Goal: Obtain resource: Obtain resource

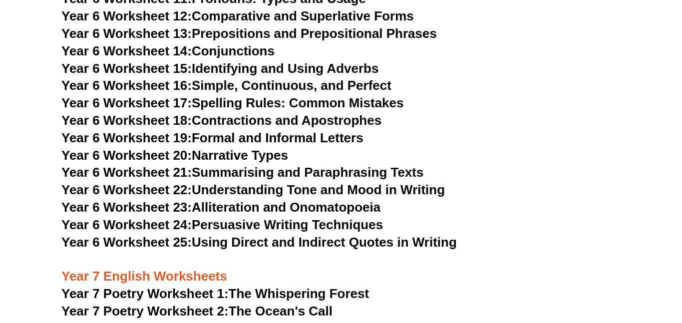
scroll to position [5802, 0]
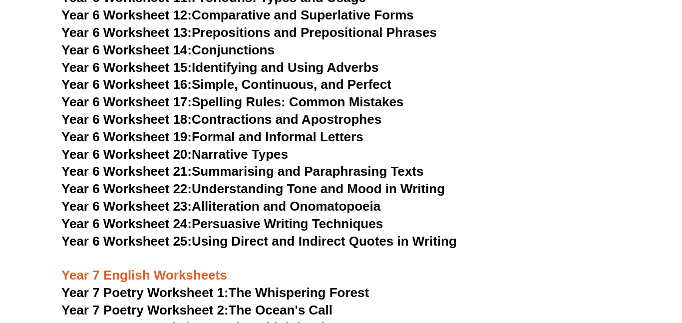
click at [261, 147] on link "Year 6 Worksheet 20: Narrative Types" at bounding box center [174, 154] width 227 height 15
click at [317, 216] on link "Year 6 Worksheet 24: Persuasive Writing Techniques" at bounding box center [221, 223] width 321 height 15
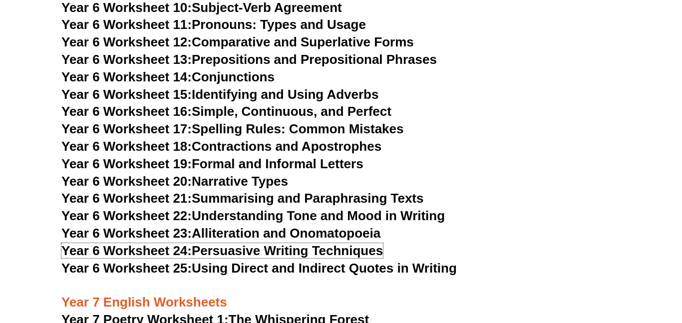
scroll to position [5773, 0]
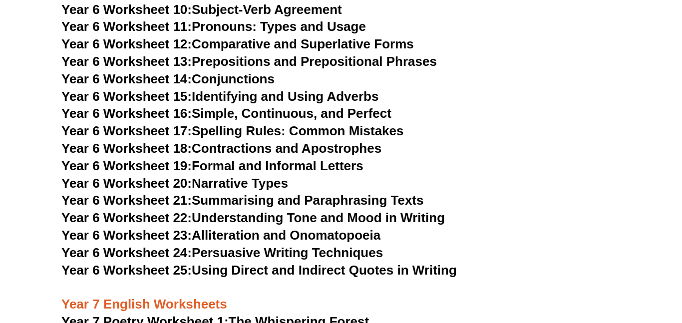
click at [323, 210] on link "Year 6 Worksheet 22: Understanding Tone and Mood in Writing" at bounding box center [252, 217] width 383 height 15
click at [247, 158] on link "Year 6 Worksheet 19: Formal and Informal Letters" at bounding box center [212, 165] width 302 height 15
click at [278, 106] on link "Year 6 Worksheet 16: Simple, Continuous, and Perfect" at bounding box center [226, 113] width 330 height 15
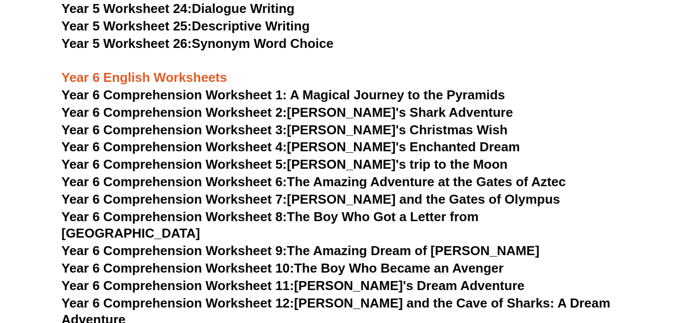
scroll to position [5231, 0]
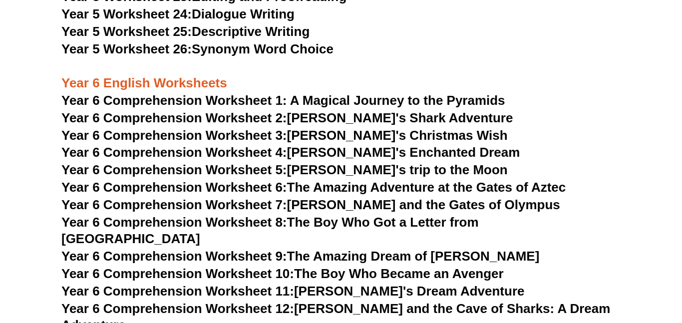
click at [273, 100] on span "Year 6 Comprehension Worksheet 1: A Magical Journey to the Pyramids" at bounding box center [283, 100] width 444 height 15
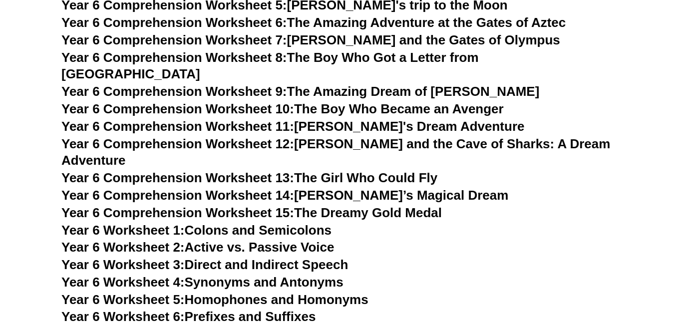
scroll to position [5410, 0]
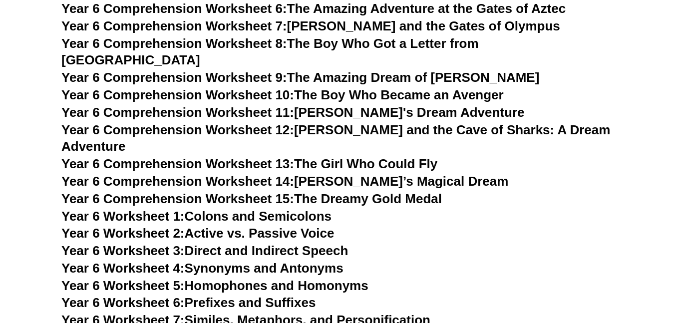
click at [369, 174] on link "Year 6 Comprehension Worksheet 14: [PERSON_NAME]’s Magical Dream" at bounding box center [284, 181] width 447 height 15
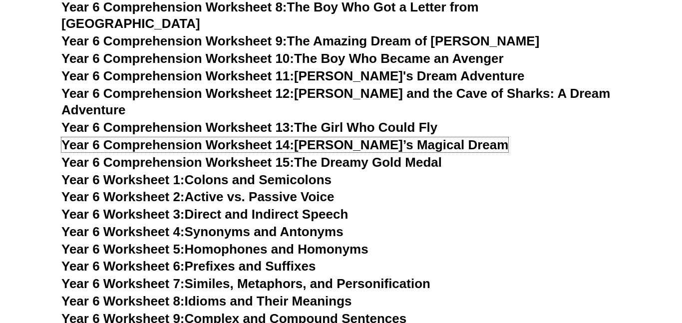
scroll to position [5448, 0]
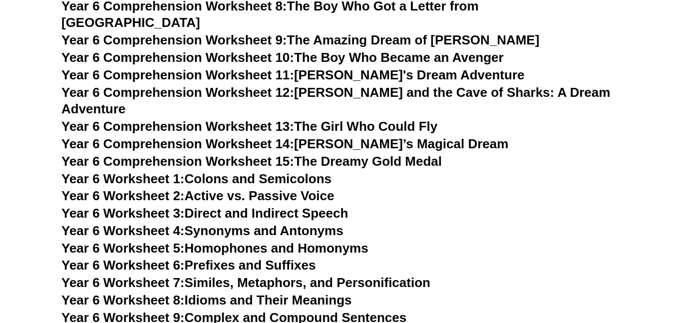
click at [226, 275] on link "Year 6 Worksheet 7: Similes, Metaphors, and Personification" at bounding box center [245, 282] width 369 height 15
click at [462, 274] on h3 "Year 6 Worksheet 7: Similes, Metaphors, and Personification" at bounding box center [340, 282] width 559 height 17
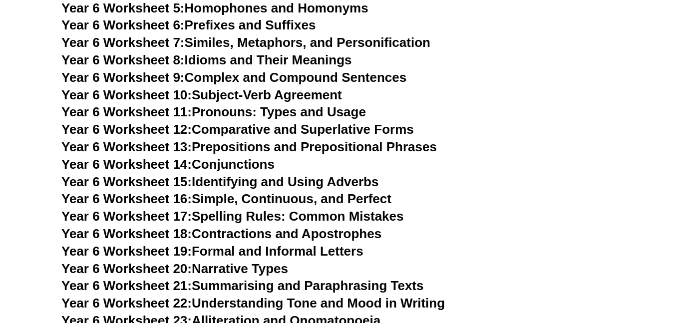
scroll to position [5692, 0]
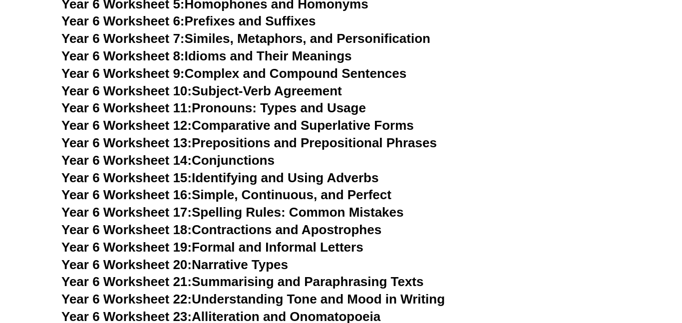
click at [270, 205] on link "Year 6 Worksheet 17: Spelling Rules: Common Mistakes" at bounding box center [232, 212] width 342 height 15
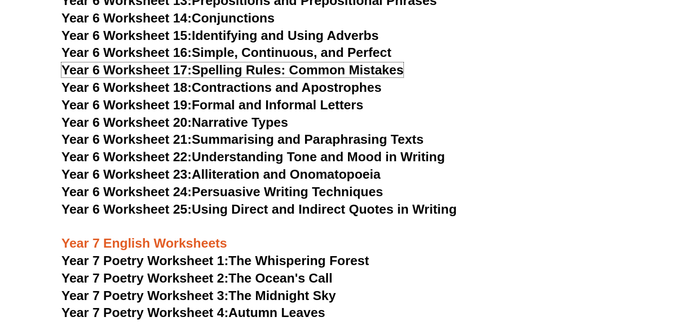
scroll to position [5835, 0]
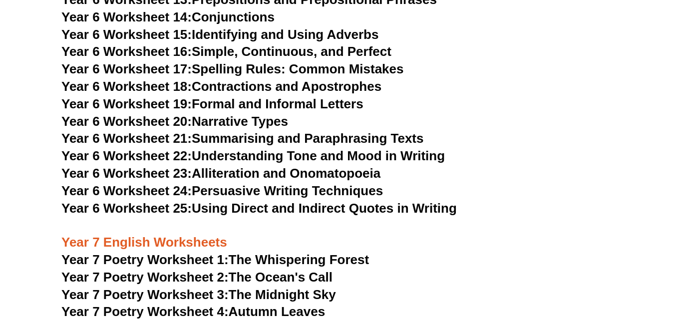
click at [241, 114] on link "Year 6 Worksheet 20: Narrative Types" at bounding box center [174, 121] width 227 height 15
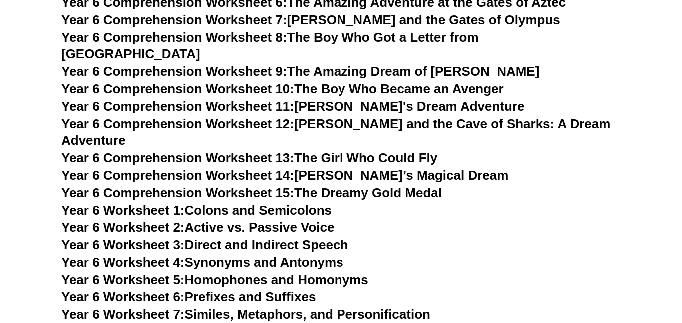
scroll to position [5405, 0]
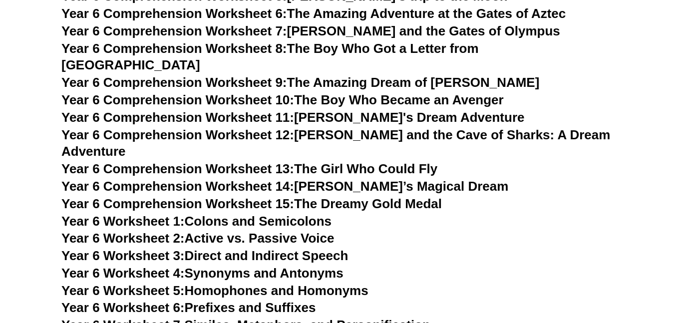
click at [358, 92] on link "Year 6 Comprehension Worksheet 10: The Boy Who Became an Avenger" at bounding box center [282, 99] width 442 height 15
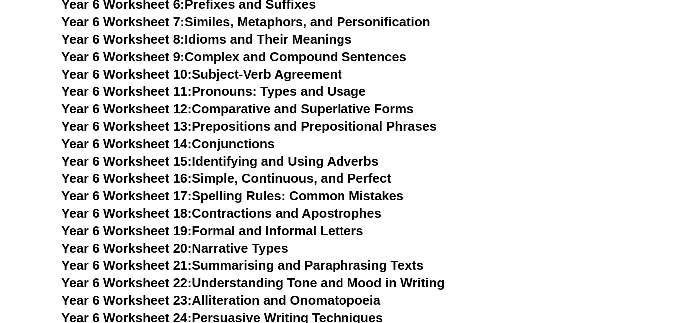
scroll to position [5704, 0]
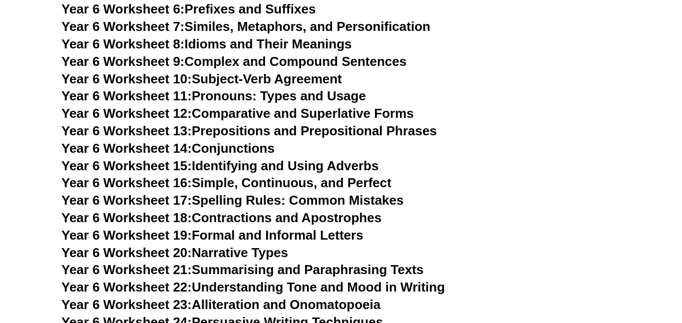
click at [232, 141] on link "Year 6 Worksheet 14: Conjunctions" at bounding box center [167, 148] width 213 height 15
